Goal: Navigation & Orientation: Find specific page/section

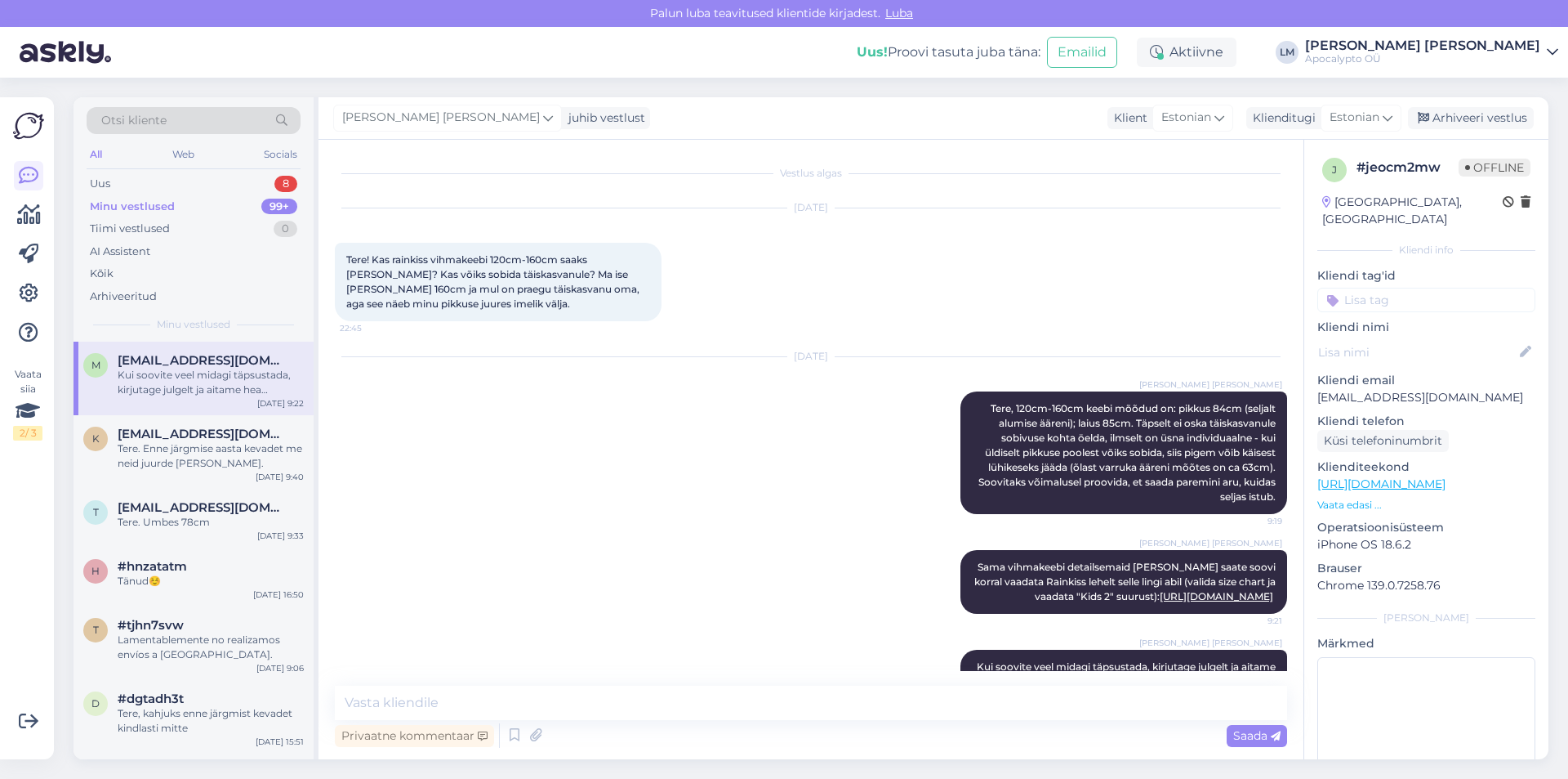
scroll to position [60, 0]
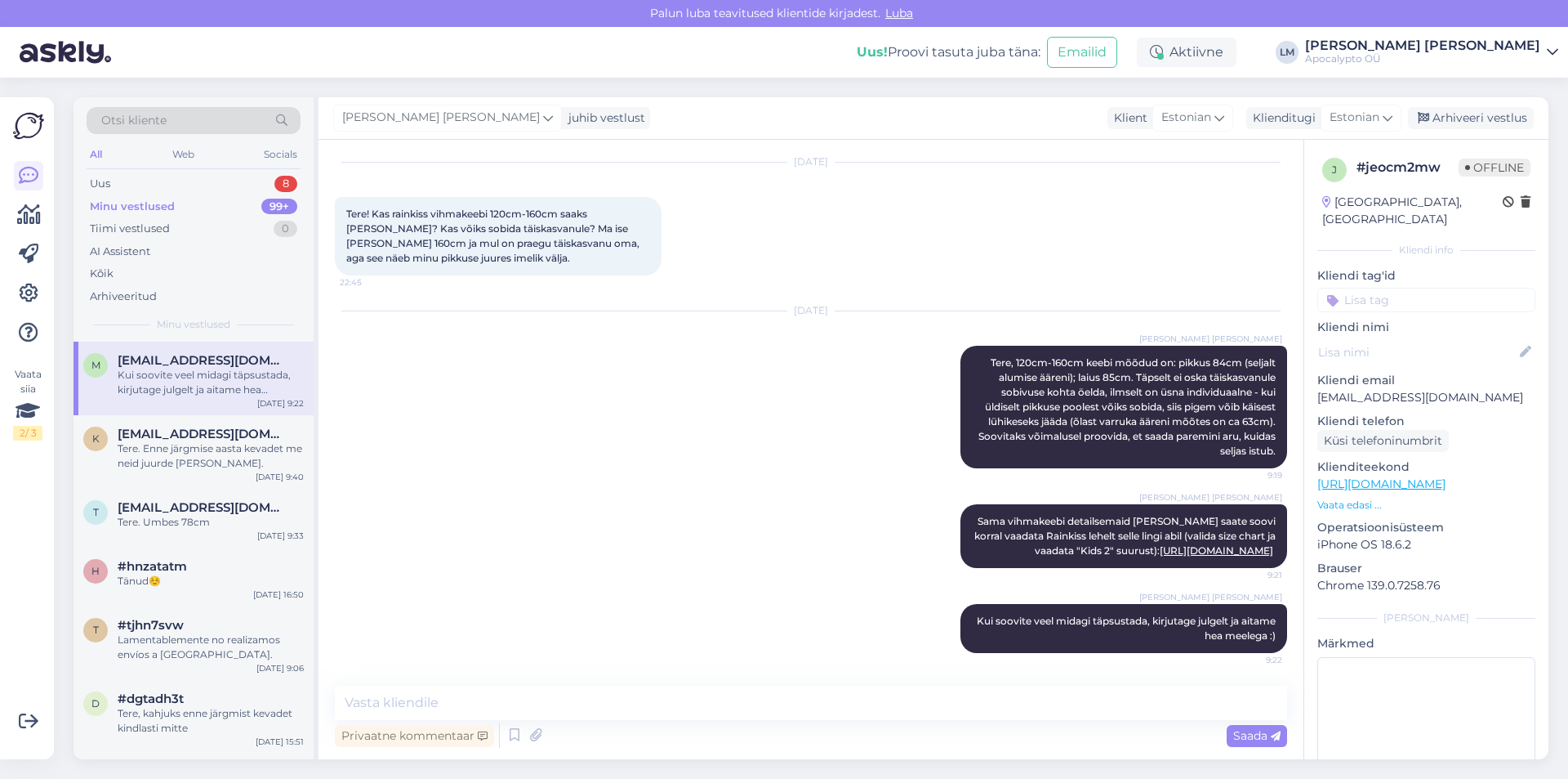
click at [197, 379] on div "Kui soovite veel midagi täpsustada, kirjutage julgelt ja aitame hea meelega :)" at bounding box center [210, 382] width 186 height 30
click at [165, 431] on span "[EMAIL_ADDRESS][DOMAIN_NAME]" at bounding box center [202, 434] width 170 height 15
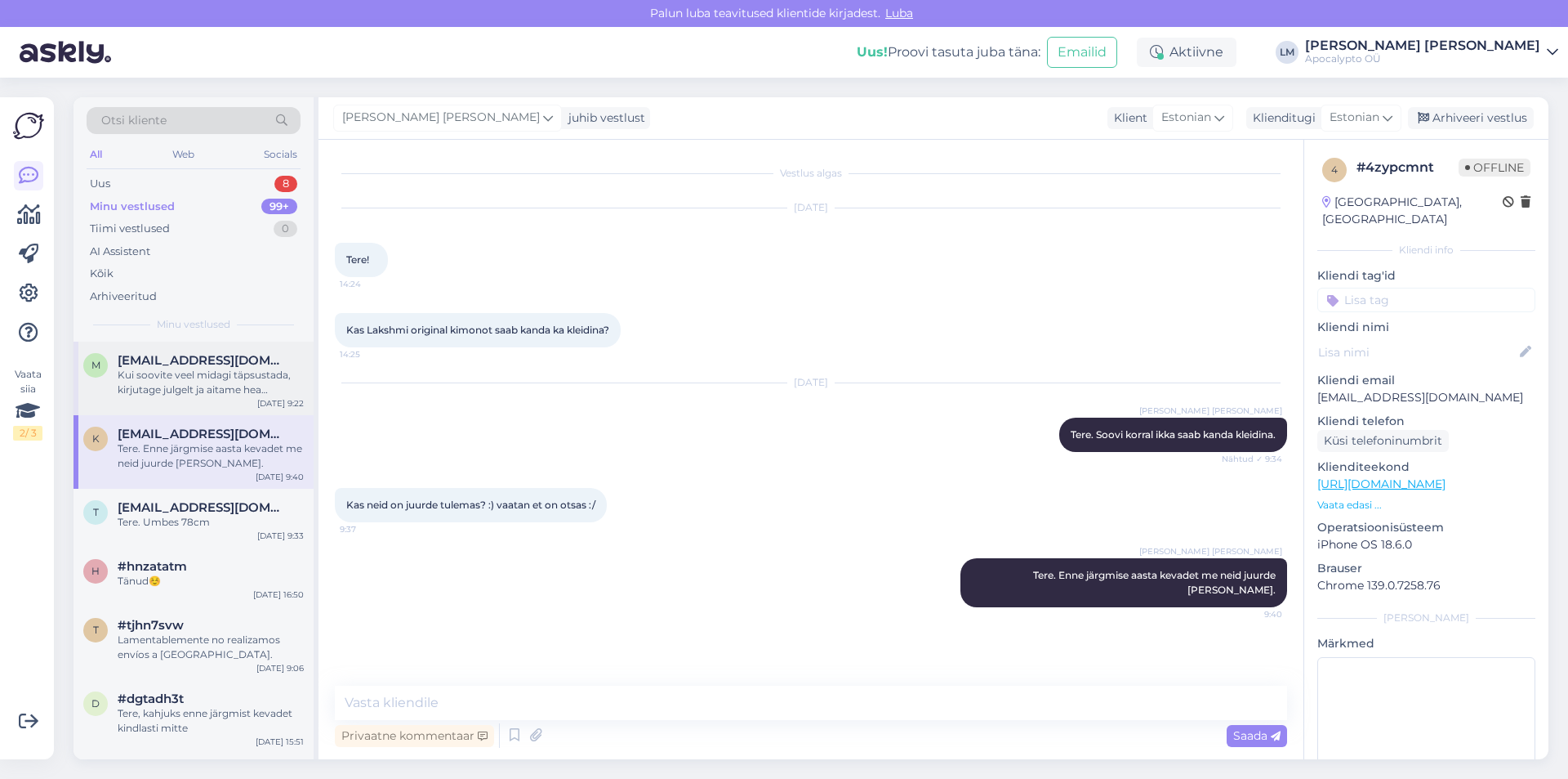
click at [174, 374] on div "Kui soovite veel midagi täpsustada, kirjutage julgelt ja aitame hea meelega :)" at bounding box center [210, 382] width 186 height 30
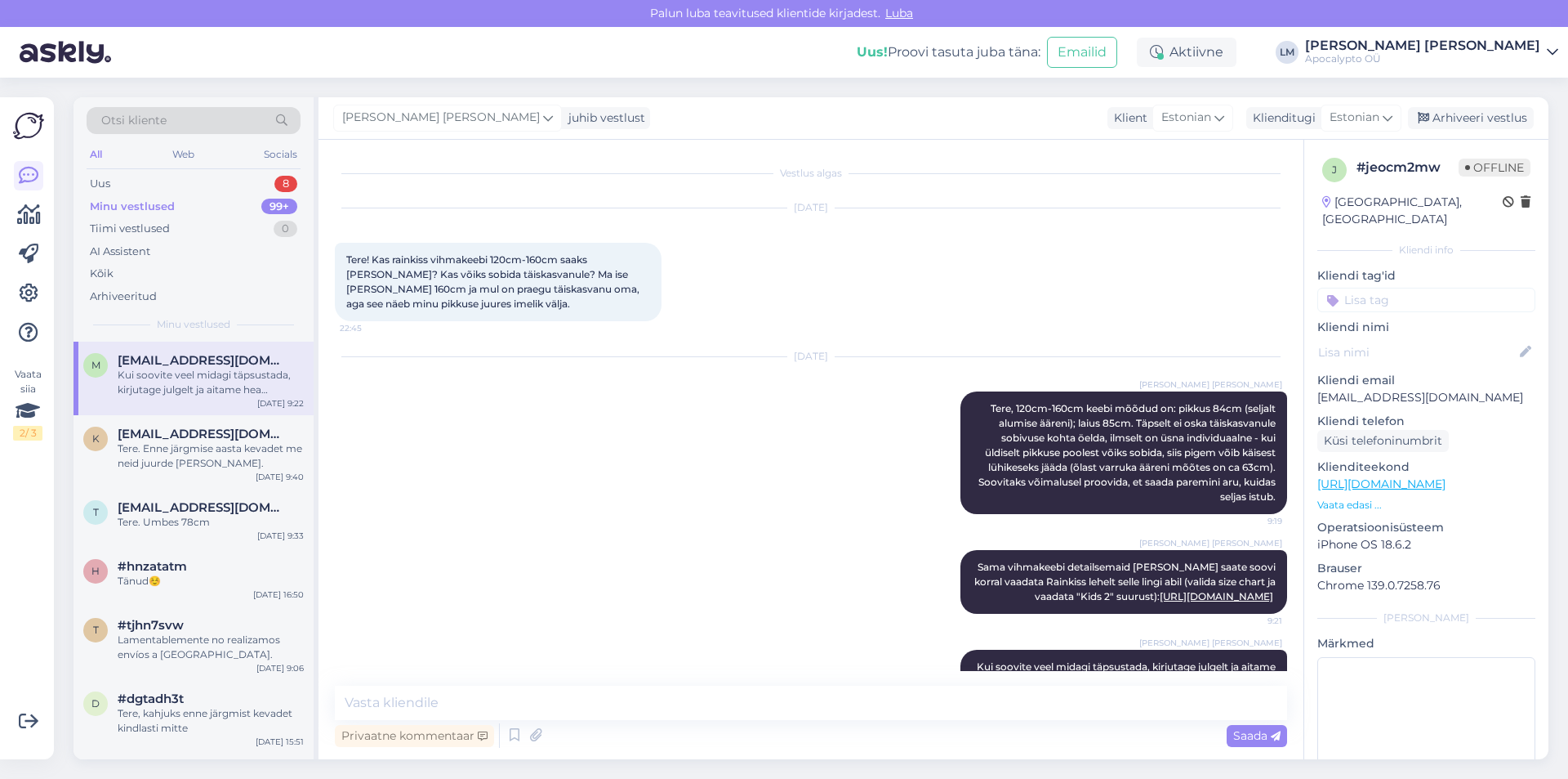
scroll to position [60, 0]
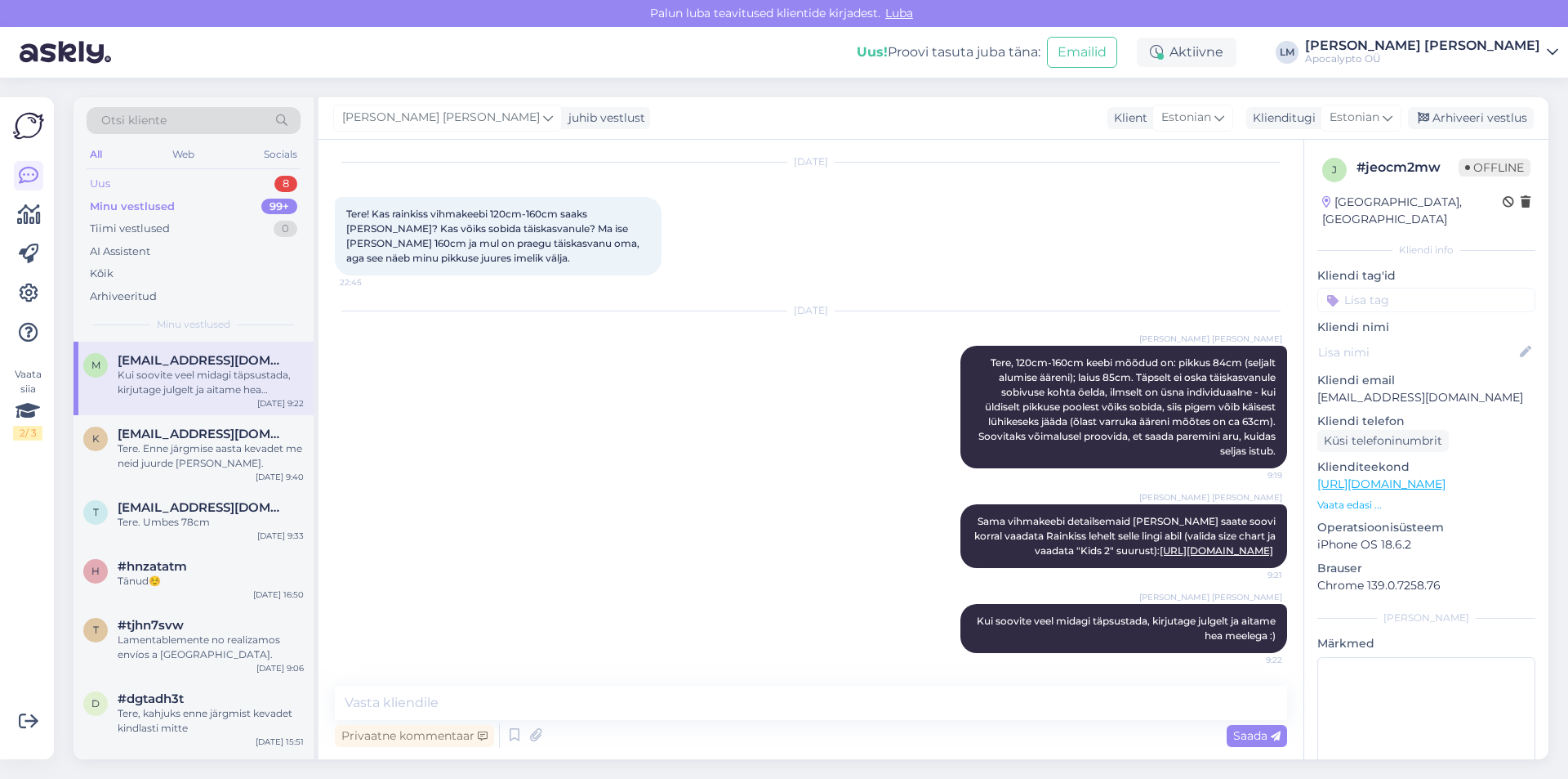
click at [194, 180] on div "Uus 8" at bounding box center [194, 184] width 214 height 23
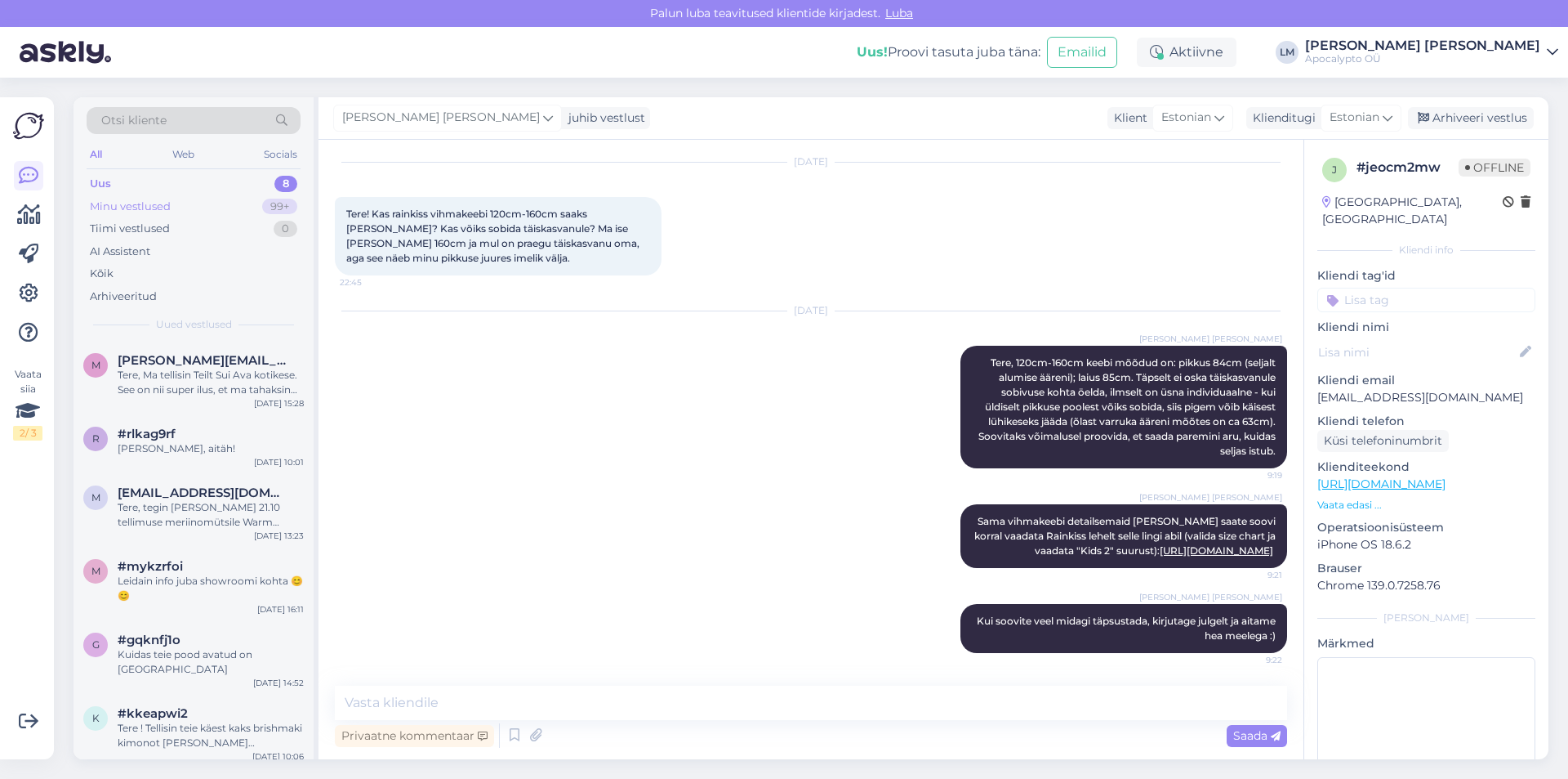
click at [175, 199] on div "Minu vestlused 99+" at bounding box center [194, 207] width 214 height 23
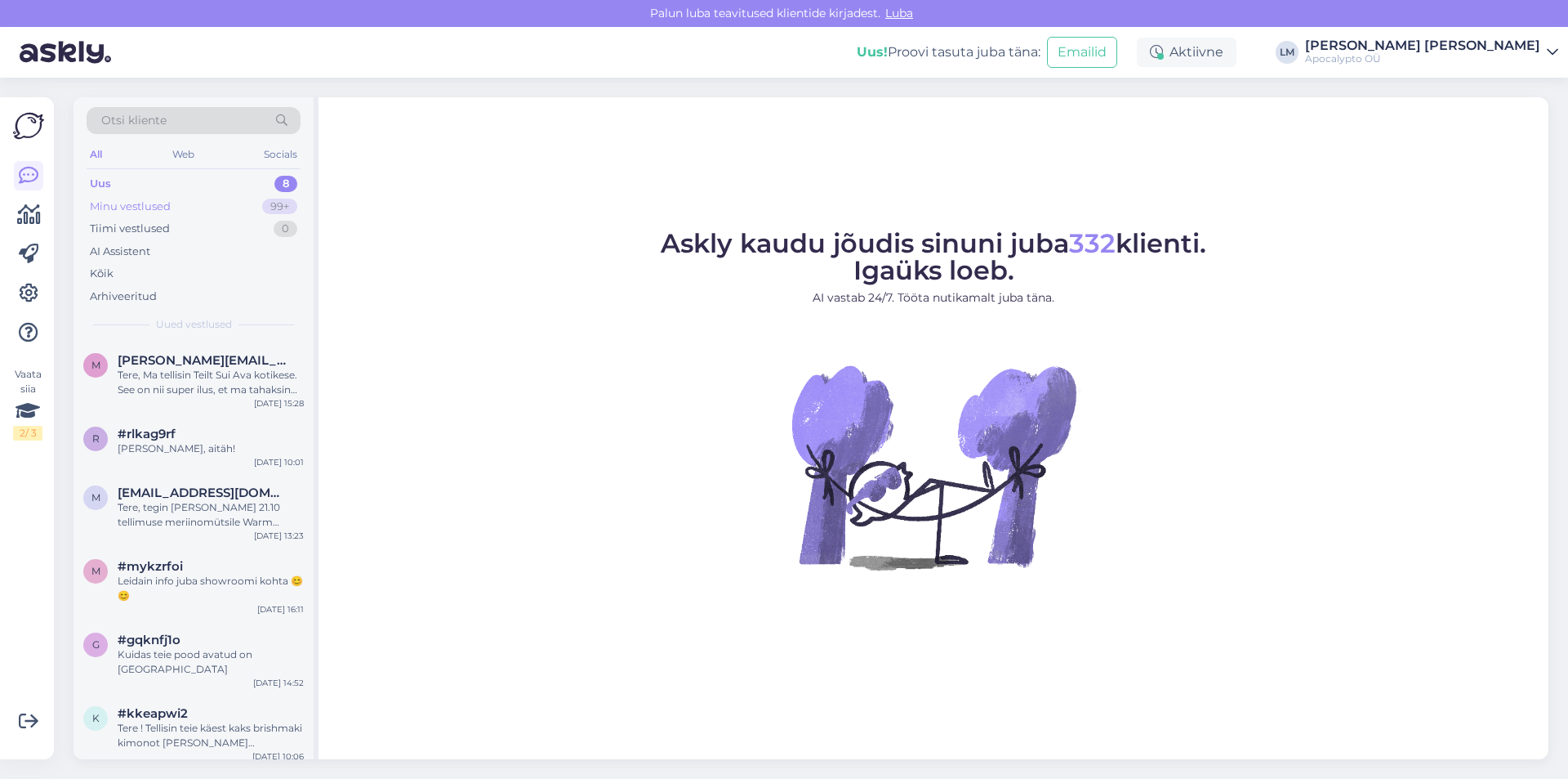
click at [184, 203] on div "Minu vestlused 99+" at bounding box center [194, 207] width 214 height 23
